Goal: Transaction & Acquisition: Book appointment/travel/reservation

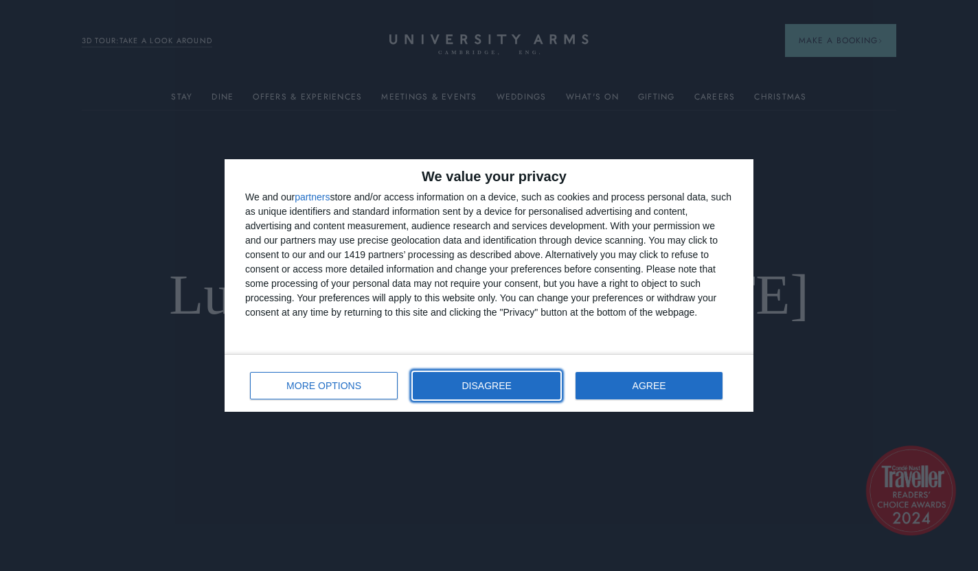
click at [500, 389] on span "DISAGREE" at bounding box center [486, 386] width 49 height 10
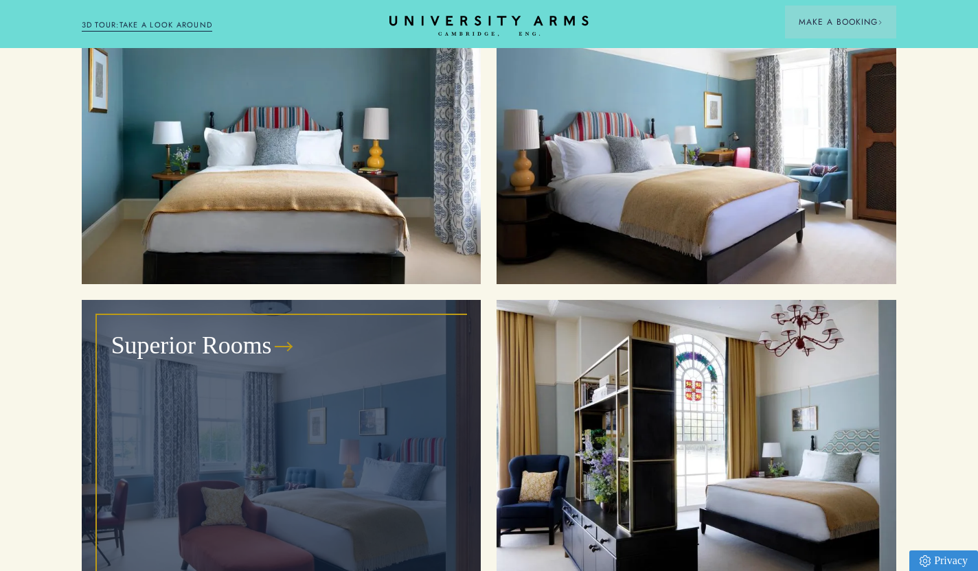
scroll to position [1624, 0]
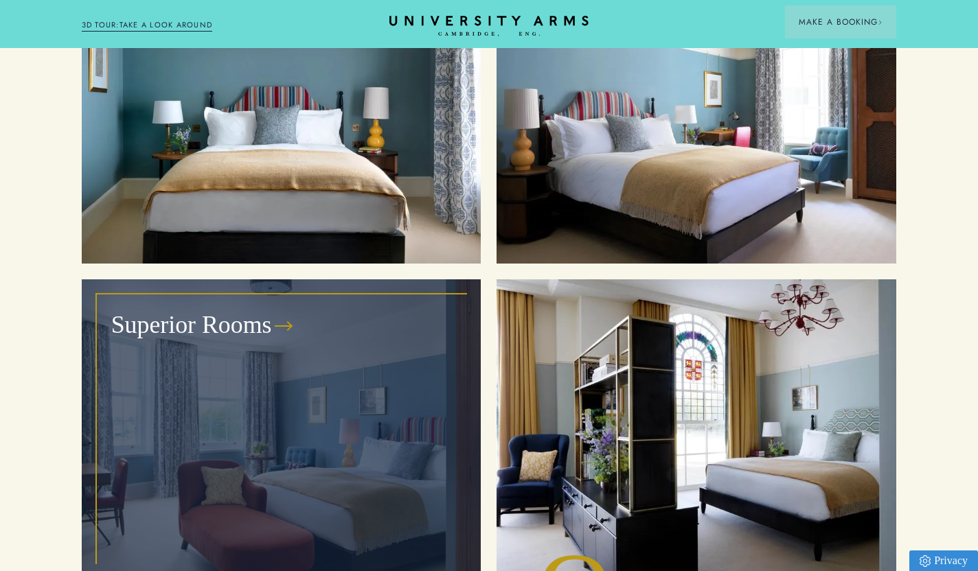
click at [262, 309] on h3 "Superior Rooms" at bounding box center [191, 325] width 161 height 33
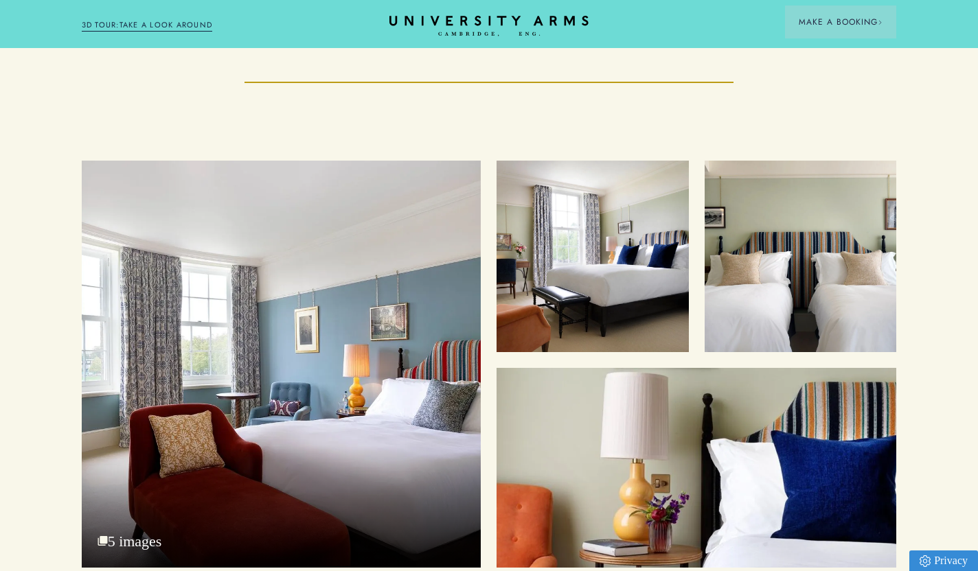
scroll to position [1754, 0]
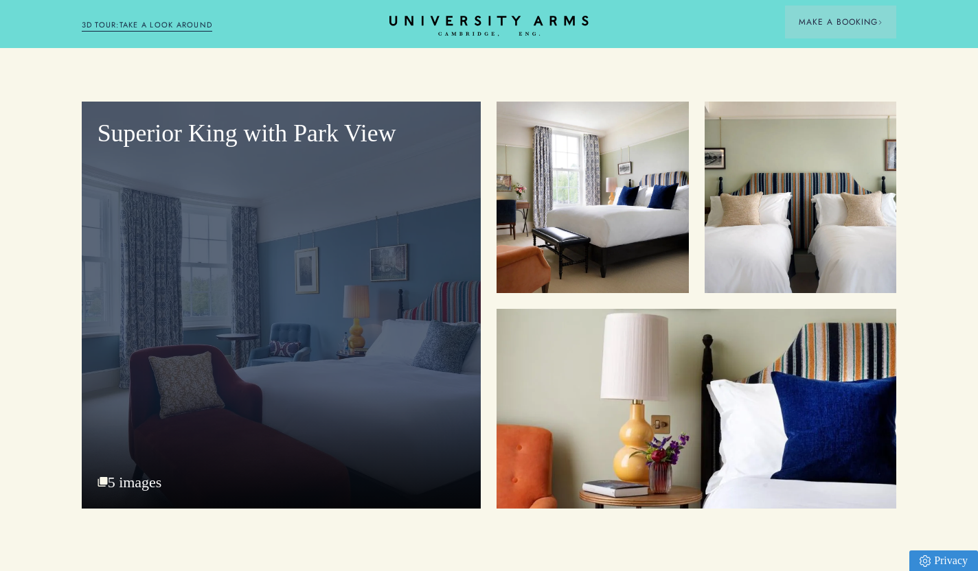
click at [407, 239] on div "Superior King with Park View" at bounding box center [282, 305] width 400 height 407
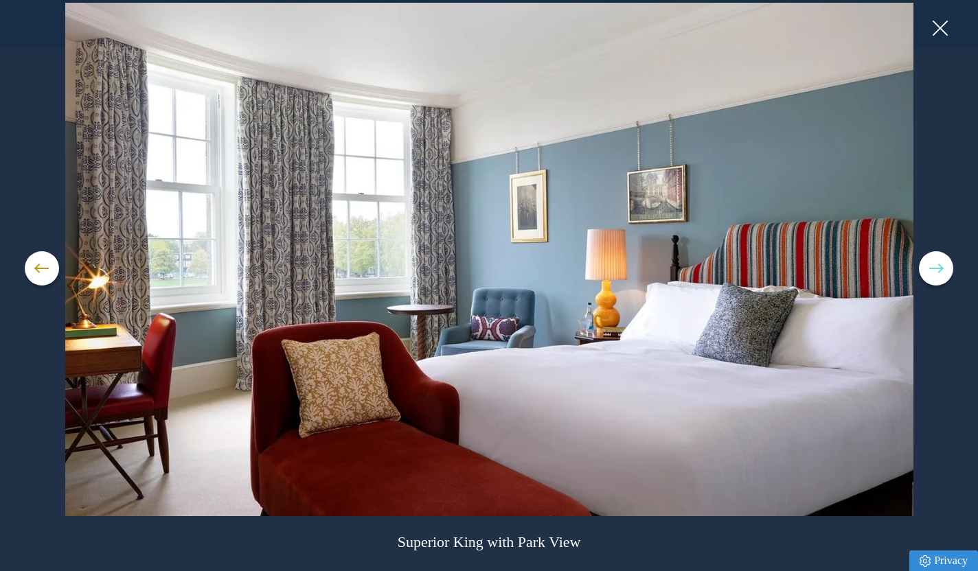
click at [939, 269] on button at bounding box center [936, 268] width 34 height 34
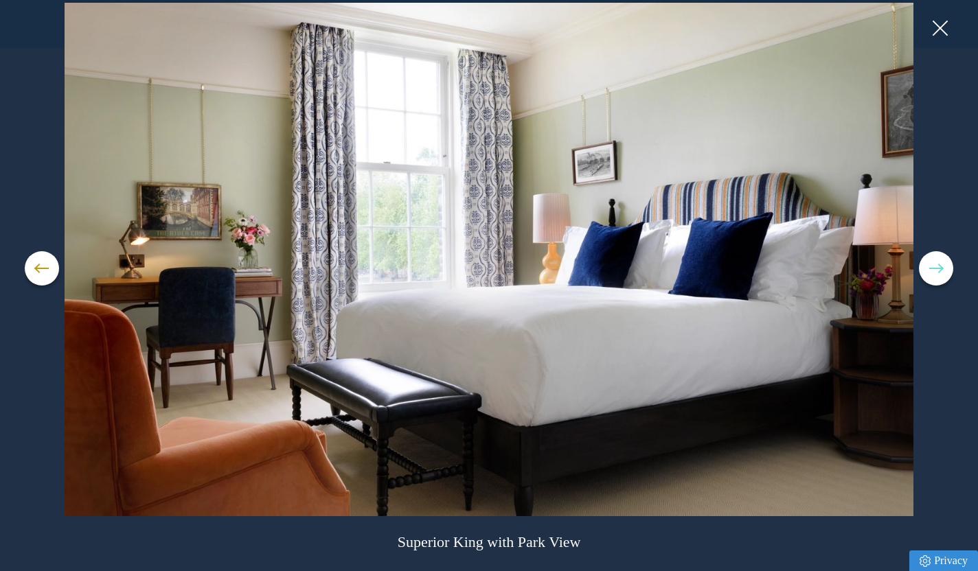
click at [939, 269] on button at bounding box center [936, 268] width 34 height 34
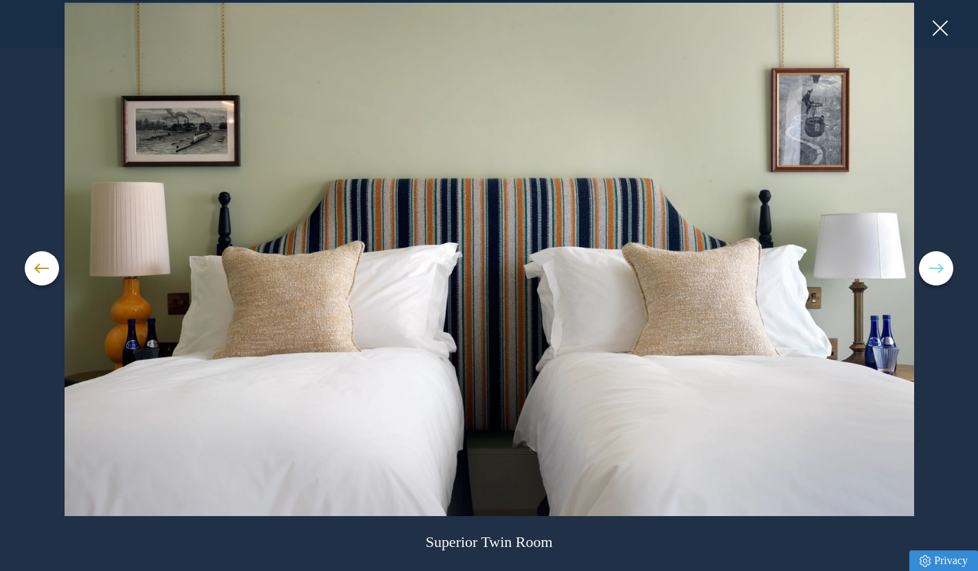
click at [939, 269] on button at bounding box center [936, 268] width 34 height 34
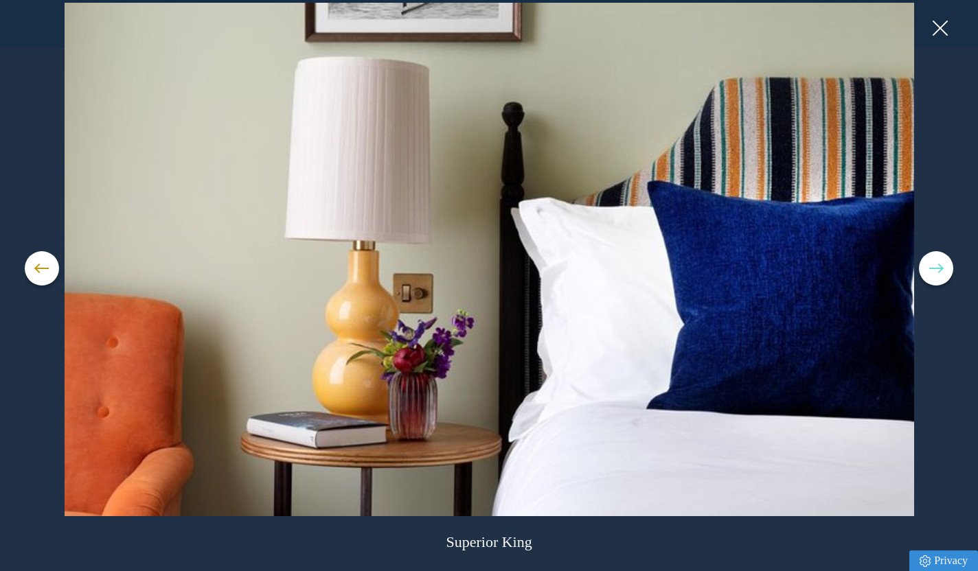
click at [939, 269] on button at bounding box center [936, 268] width 34 height 34
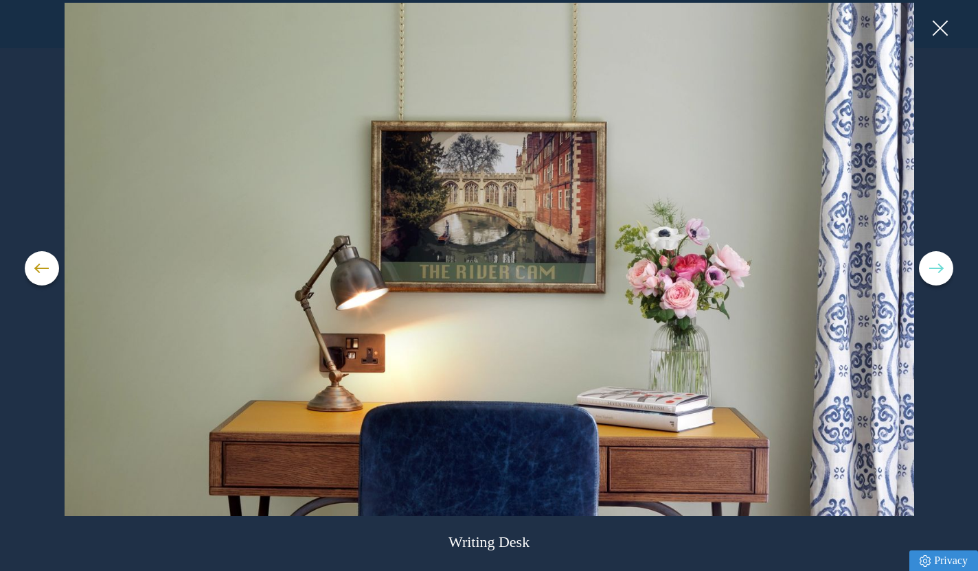
click at [939, 269] on button at bounding box center [936, 268] width 34 height 34
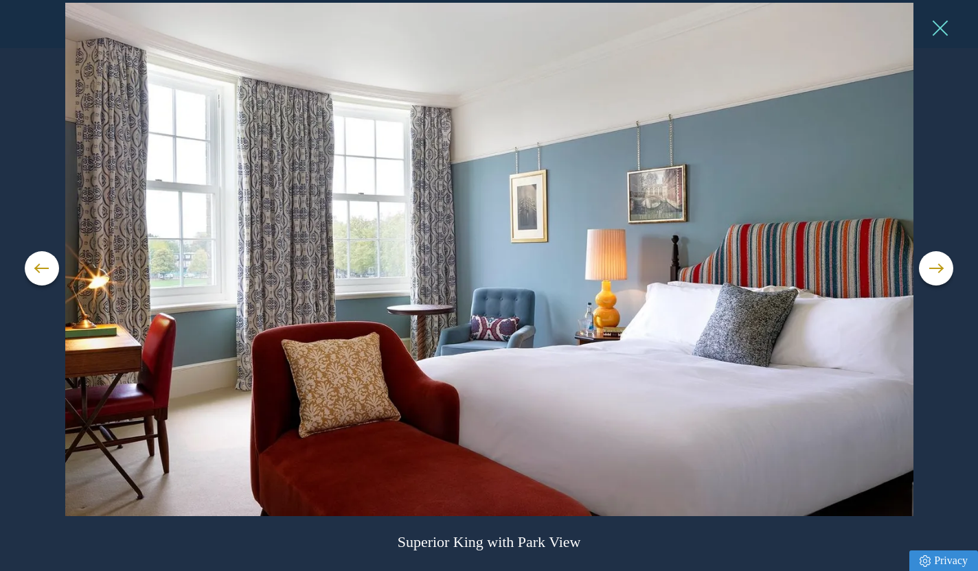
click at [941, 32] on button at bounding box center [939, 28] width 21 height 21
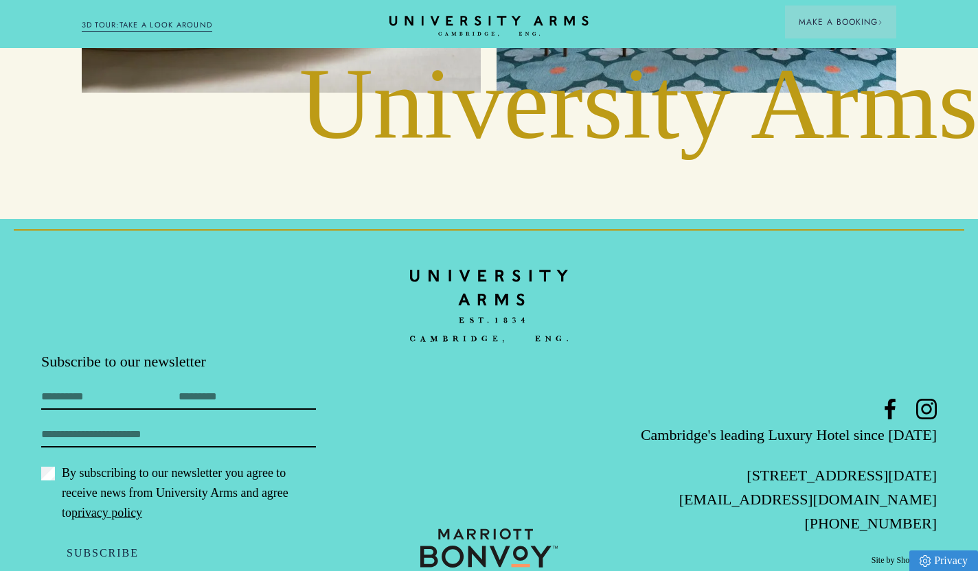
scroll to position [3498, 0]
